Goal: Book appointment/travel/reservation

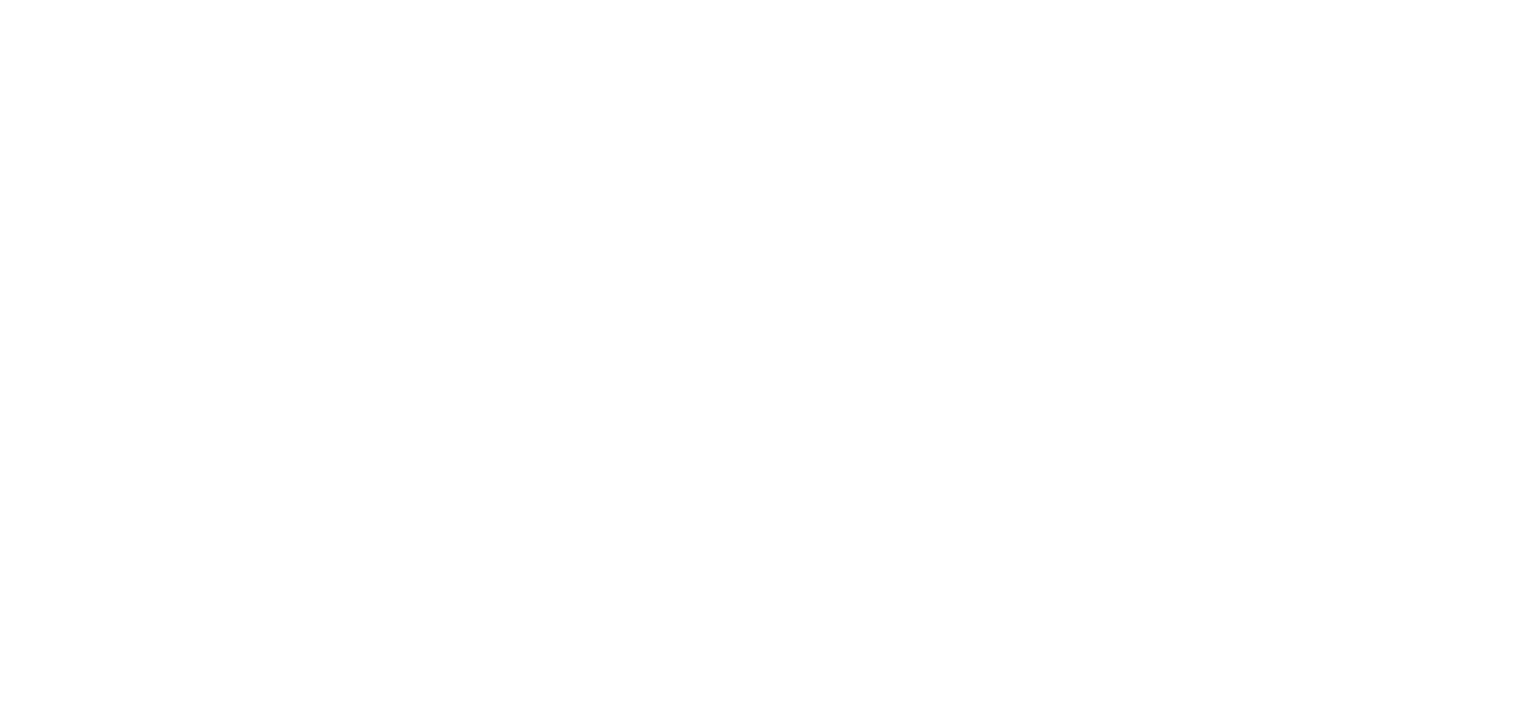
select select
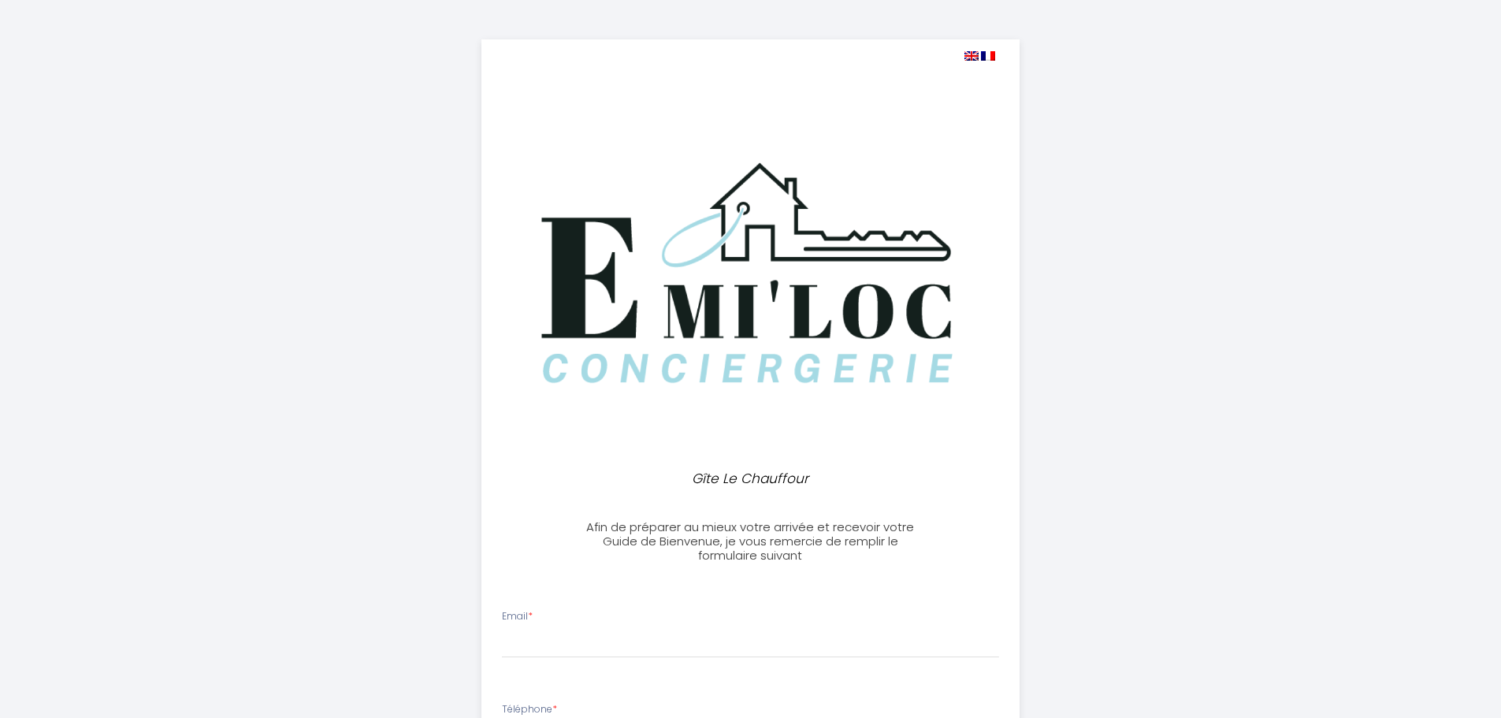
select select
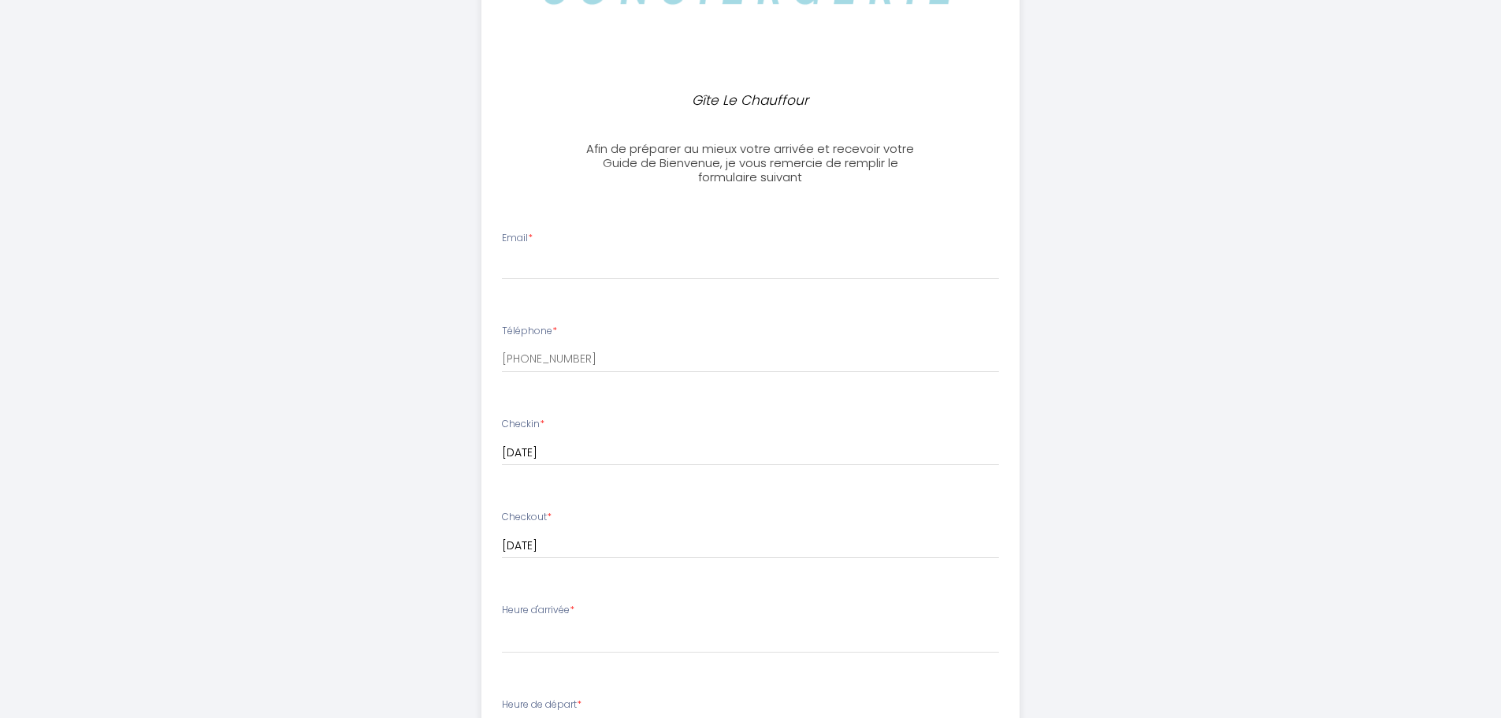
scroll to position [394, 0]
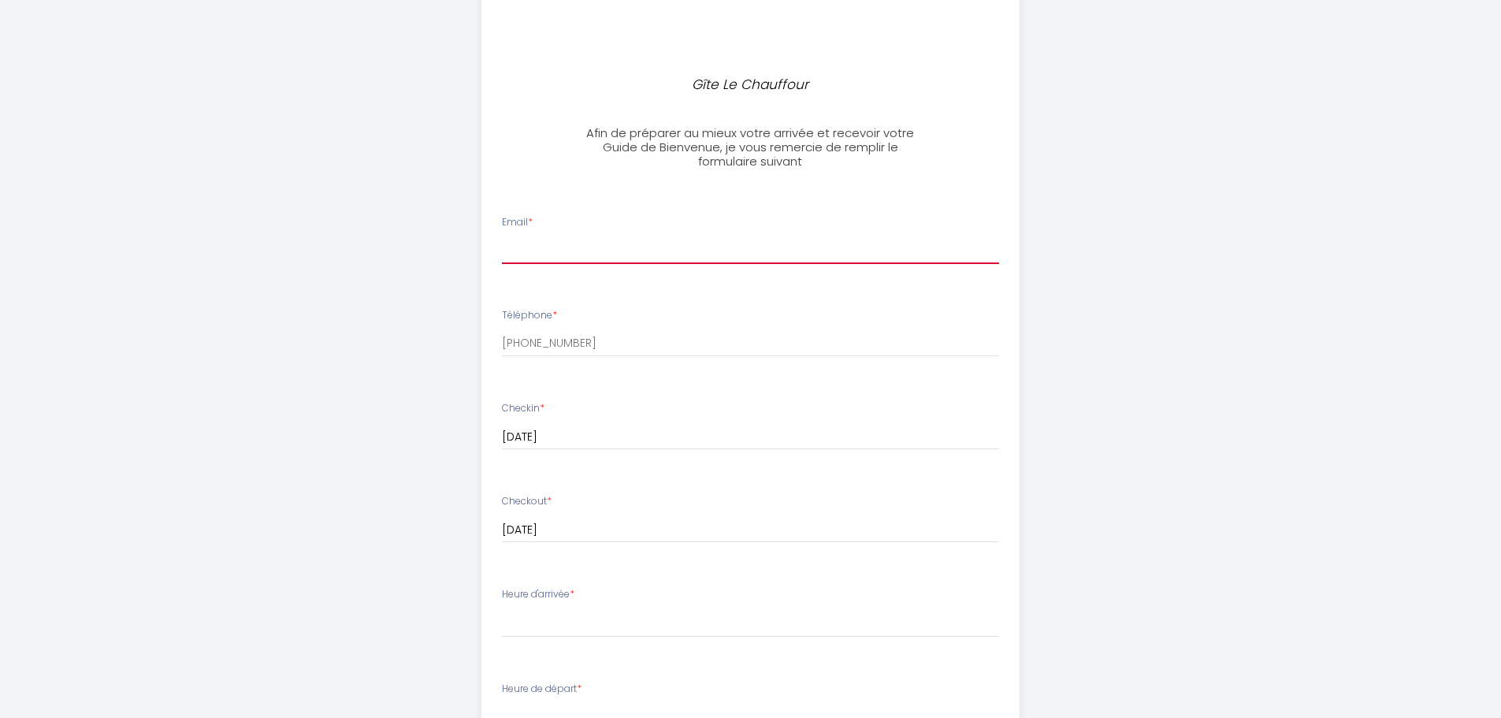
click at [610, 244] on input "Email *" at bounding box center [750, 250] width 497 height 28
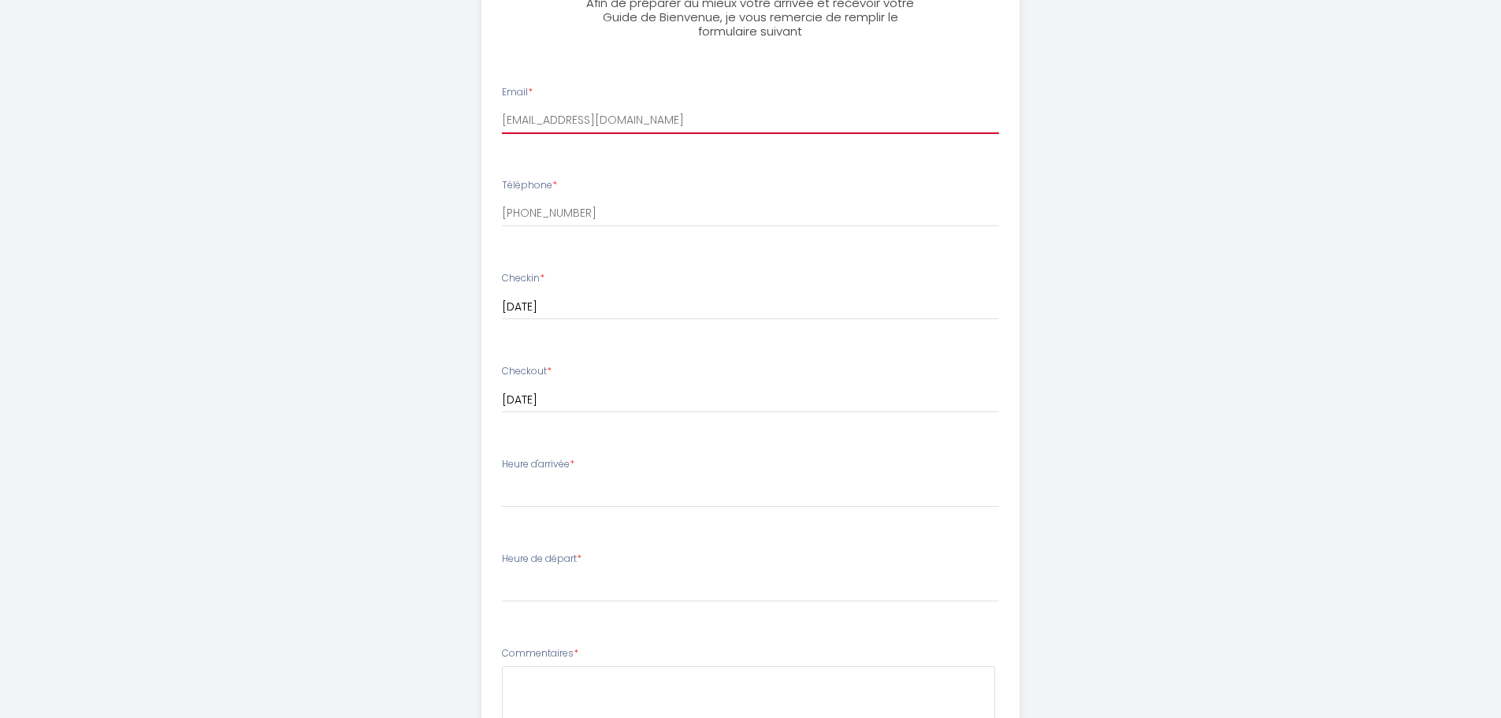
scroll to position [552, 0]
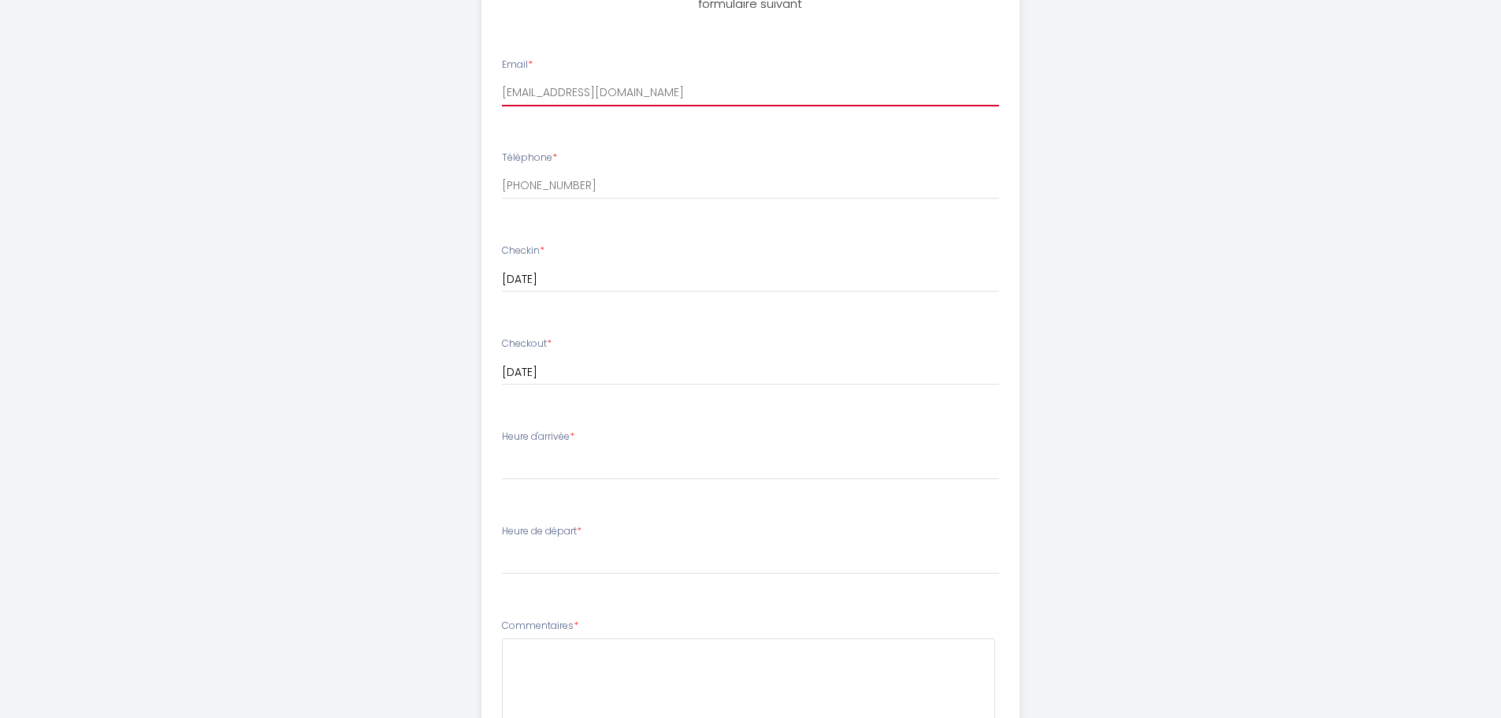
type input "[EMAIL_ADDRESS][DOMAIN_NAME]"
click at [627, 467] on select "16:00 16:30 17:00 17:30 18:00 18:30 19:00 19:30 20:00 20:30 21:00 21:30 22:00 2…" at bounding box center [750, 465] width 497 height 30
select select "20:00"
click at [502, 450] on select "16:00 16:30 17:00 17:30 18:00 18:30 19:00 19:30 20:00 20:30 21:00 21:30 22:00 2…" at bounding box center [750, 465] width 497 height 30
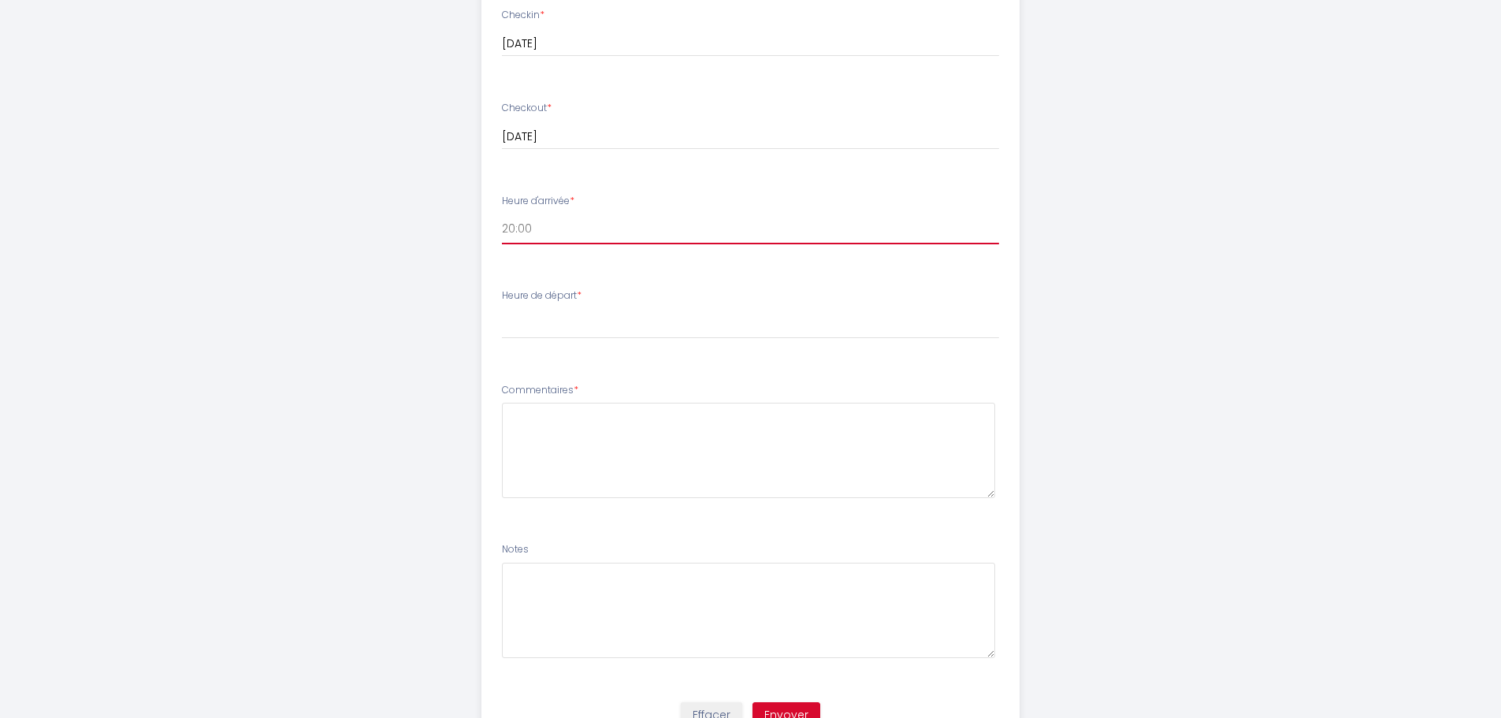
scroll to position [788, 0]
click at [554, 310] on select "00:00 00:30 01:00 01:30 02:00 02:30 03:00 03:30 04:00 04:30 05:00 05:30 06:00 0…" at bounding box center [750, 323] width 497 height 30
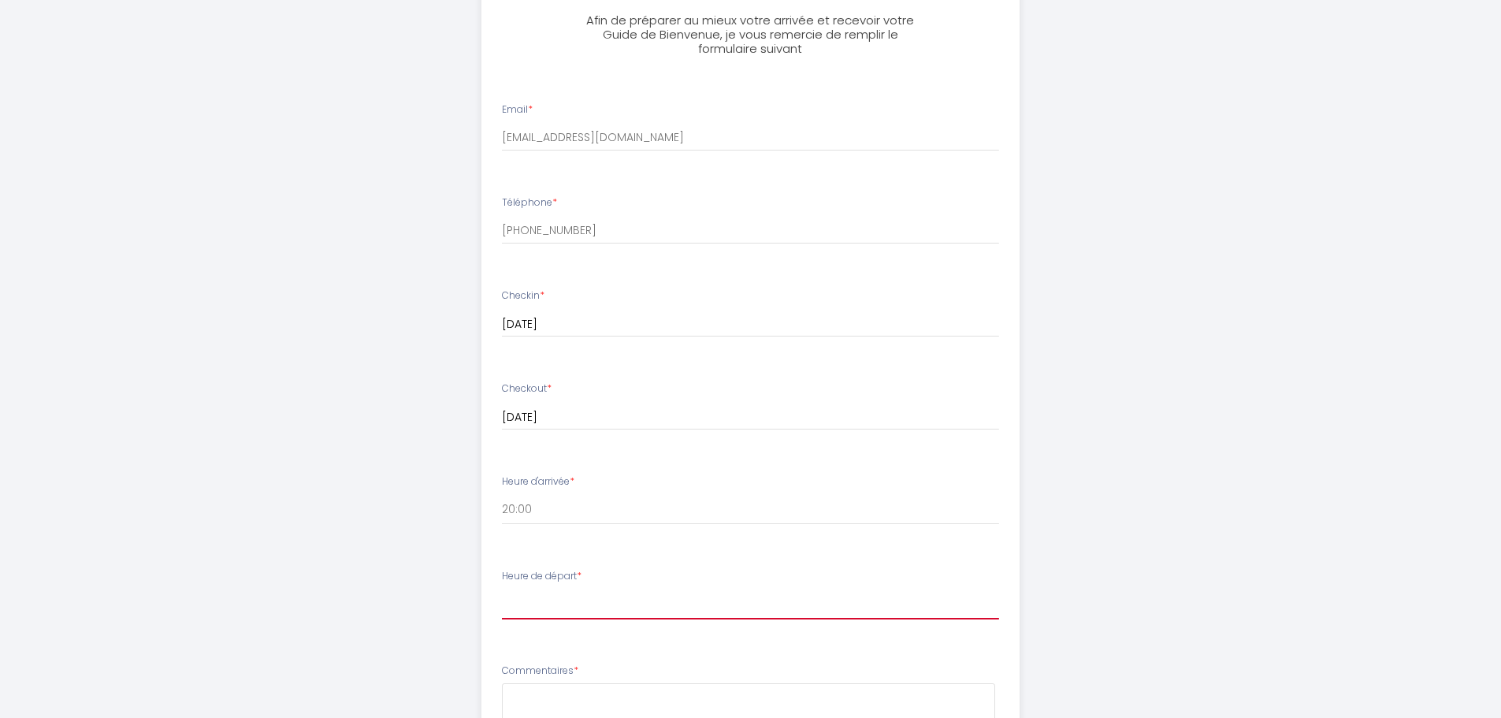
scroll to position [552, 0]
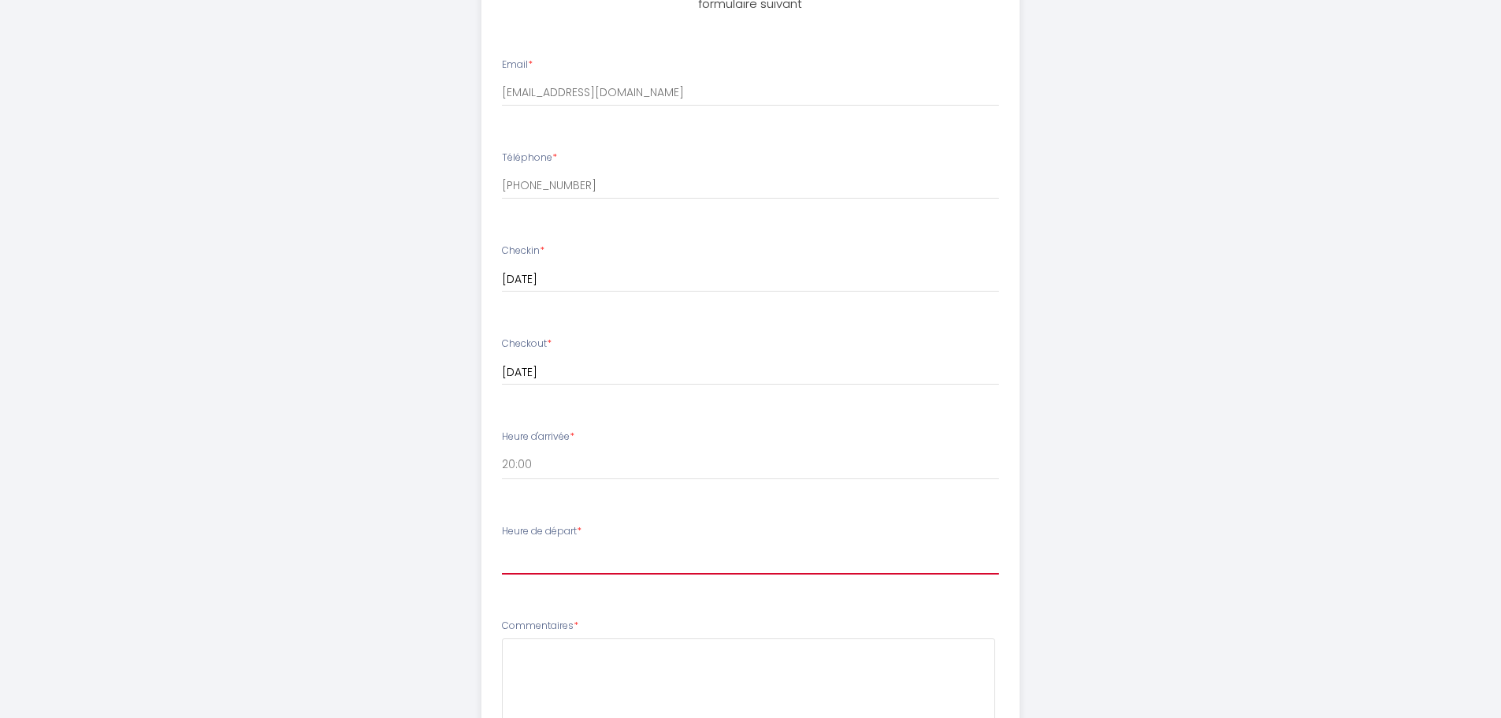
click at [631, 547] on select "00:00 00:30 01:00 01:30 02:00 02:30 03:00 03:30 04:00 04:30 05:00 05:30 06:00 0…" at bounding box center [750, 559] width 497 height 30
select select "10:00"
click at [502, 544] on select "00:00 00:30 01:00 01:30 02:00 02:30 03:00 03:30 04:00 04:30 05:00 05:30 06:00 0…" at bounding box center [750, 559] width 497 height 30
click at [413, 594] on div "Gîte Le Chauffour Afin de préparer au mieux votre arrivée et recevoir votre Gui…" at bounding box center [750, 238] width 807 height 1580
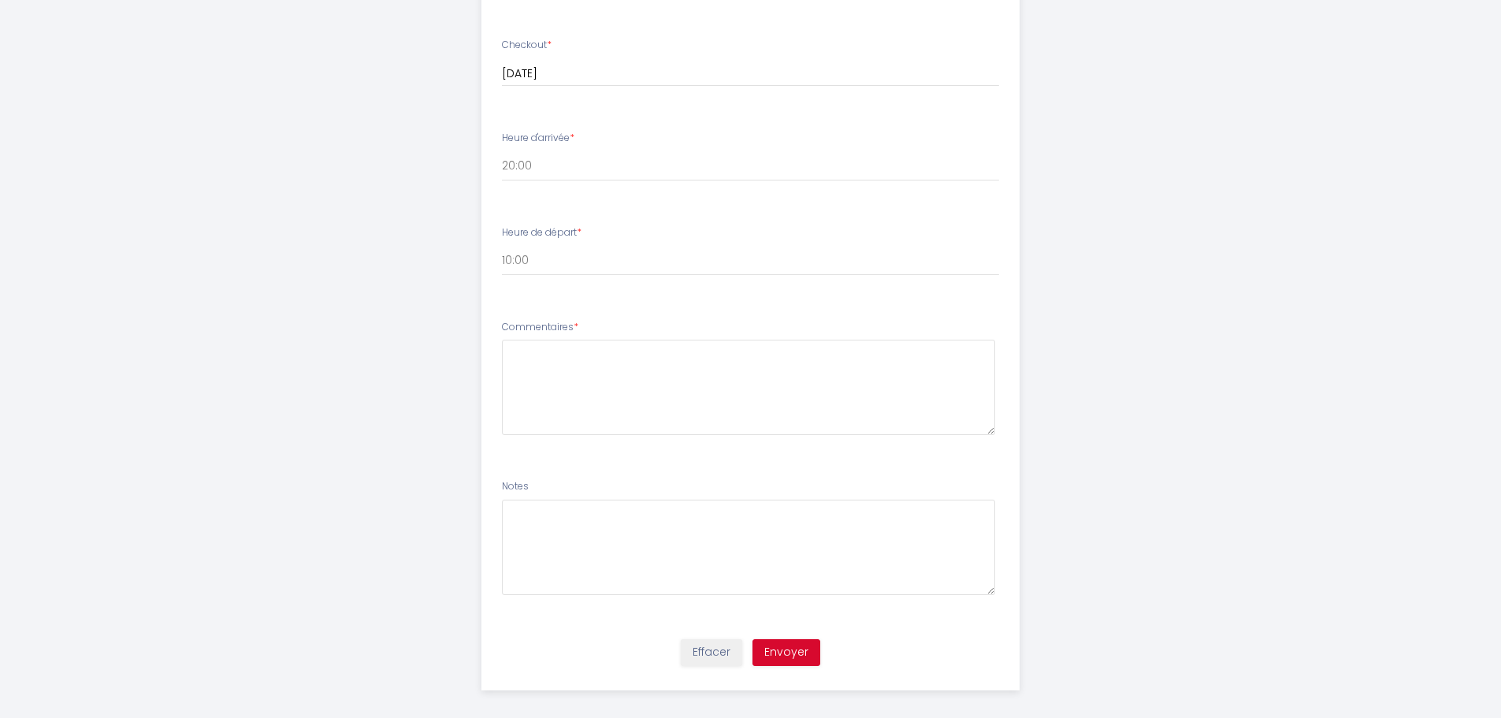
scroll to position [862, 0]
click at [607, 350] on textarea at bounding box center [748, 375] width 493 height 95
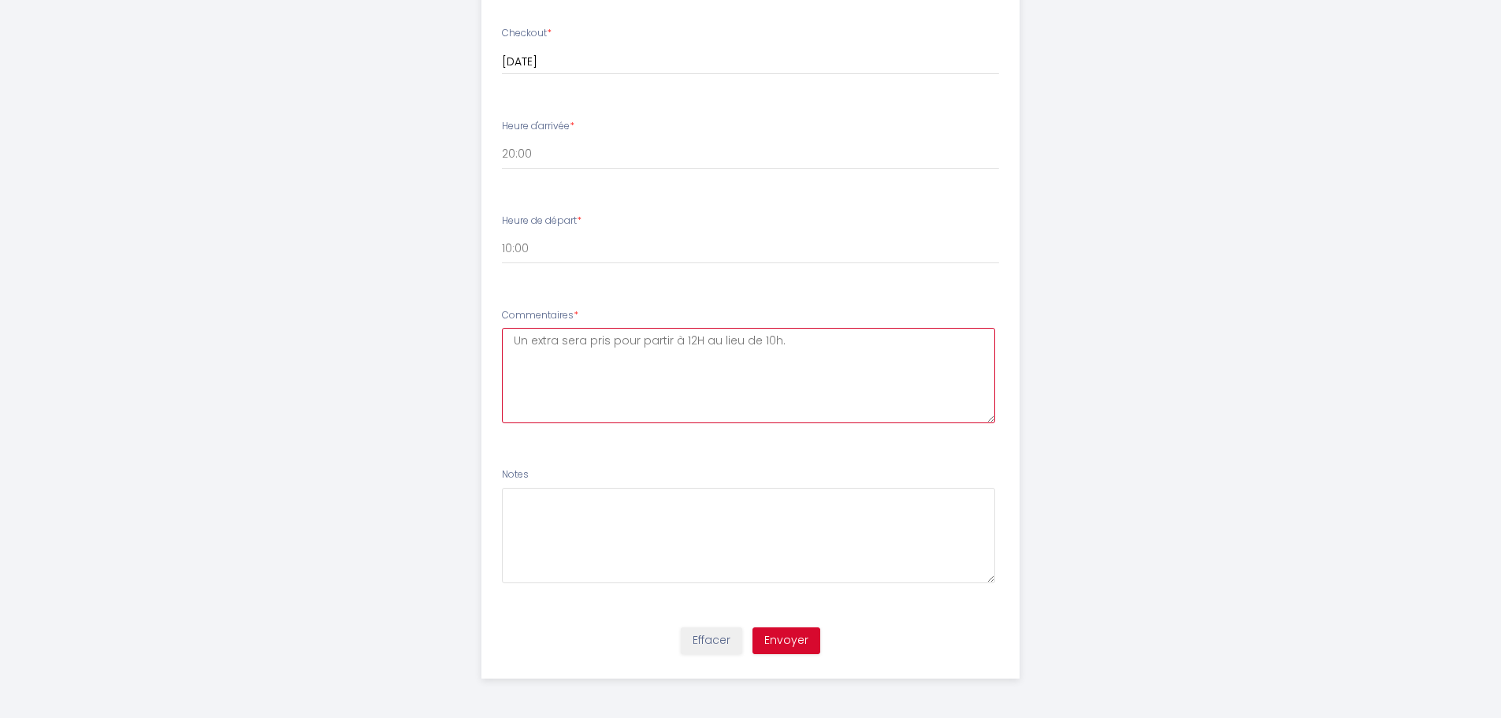
type textarea "Un extra sera pris pour partir à 12H au lieu de 10h."
click at [678, 462] on li "Notes" at bounding box center [750, 533] width 537 height 150
click at [687, 394] on textarea "Un extra sera pris pour partir à 12H au lieu de 10h." at bounding box center [748, 375] width 493 height 95
click at [587, 500] on textarea at bounding box center [748, 535] width 493 height 95
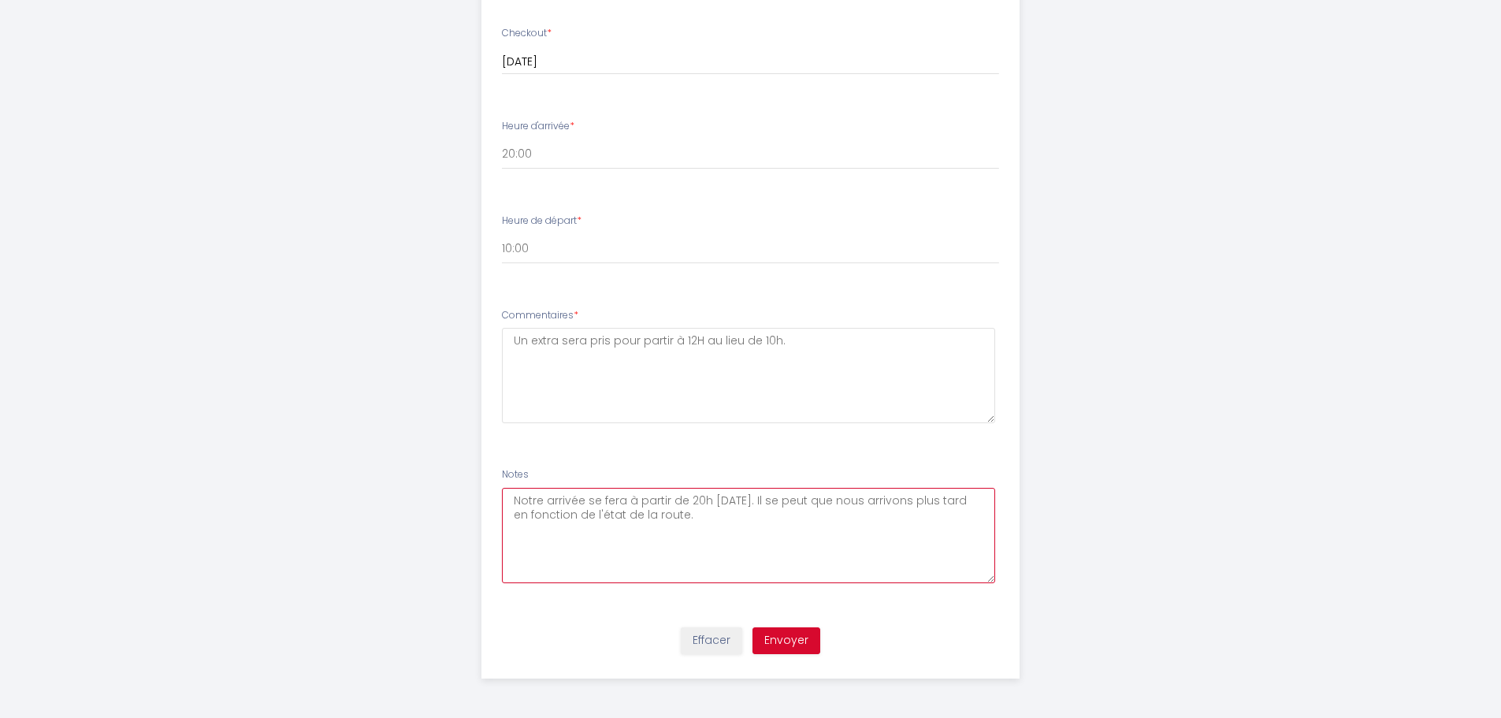
type textarea "Notre arrivée se fera à partir de 20h [DATE]. Il se peut que nous arrivons plus…"
click at [780, 643] on button "Envoyer" at bounding box center [786, 640] width 68 height 27
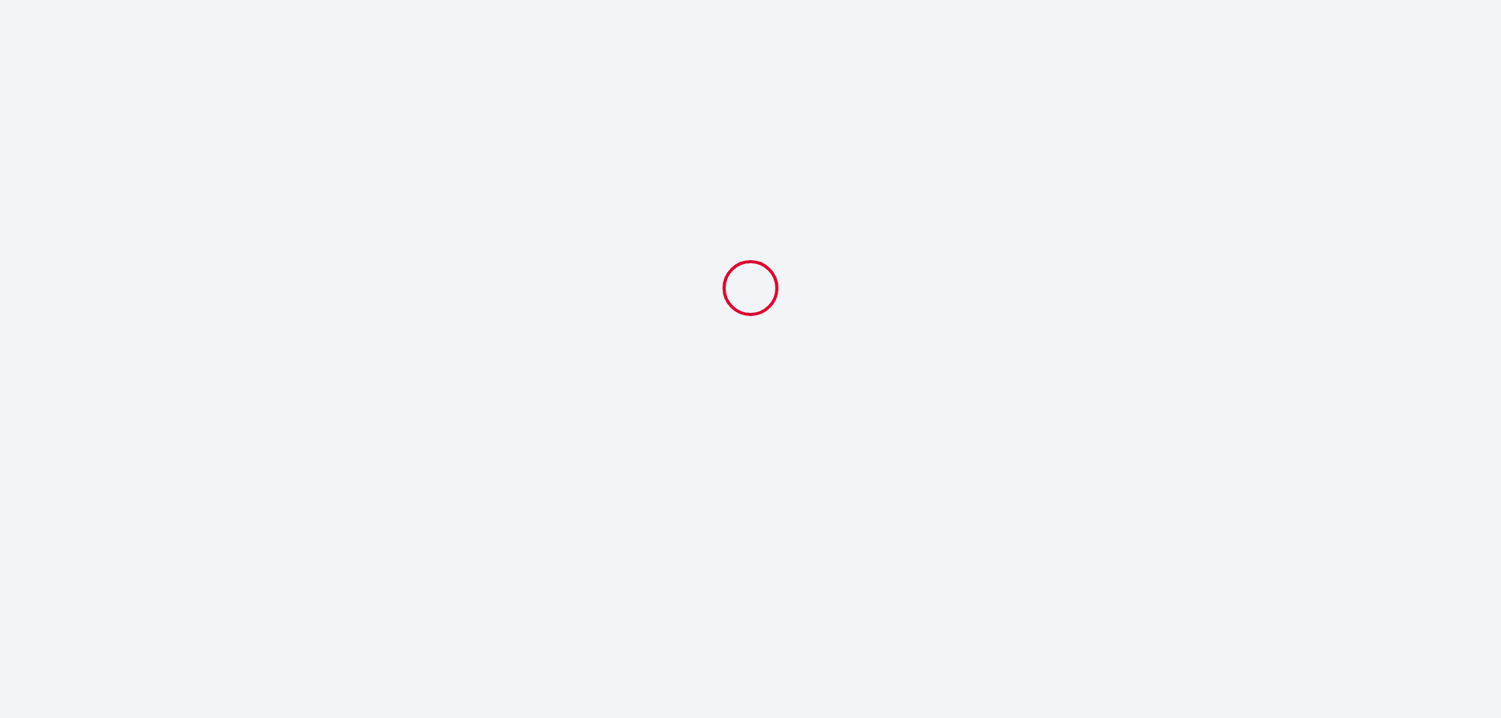
scroll to position [0, 0]
select select "20:00"
select select "10:00"
